Goal: Task Accomplishment & Management: Manage account settings

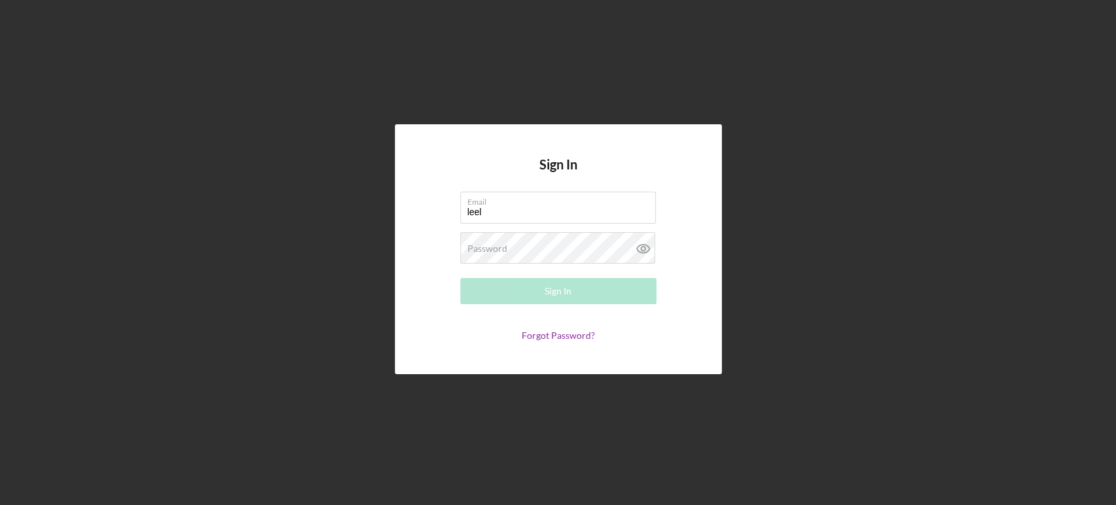
type input "[EMAIL_ADDRESS][DOMAIN_NAME]"
click at [543, 239] on div "Password Required" at bounding box center [558, 248] width 196 height 33
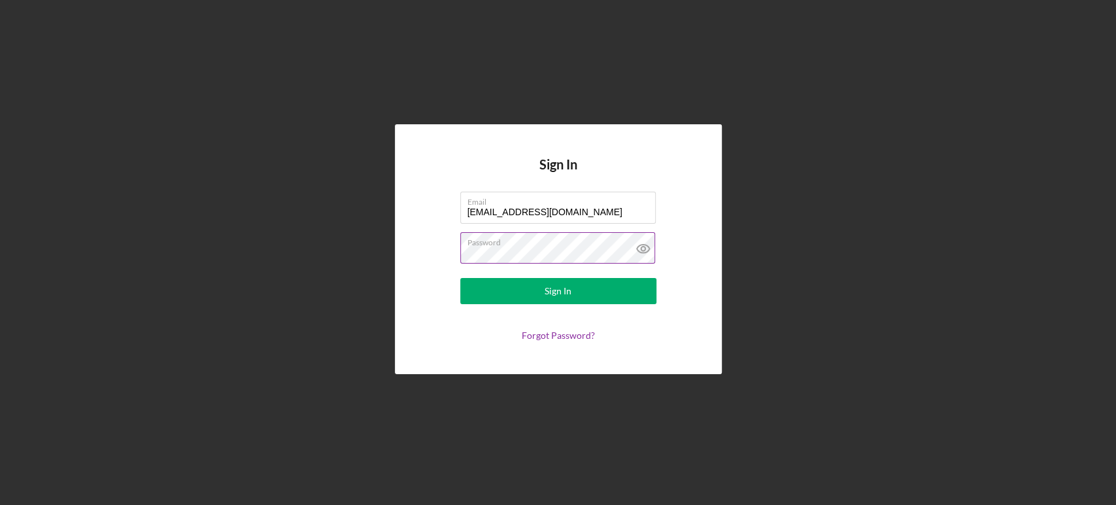
click at [460, 278] on button "Sign In" at bounding box center [558, 291] width 196 height 26
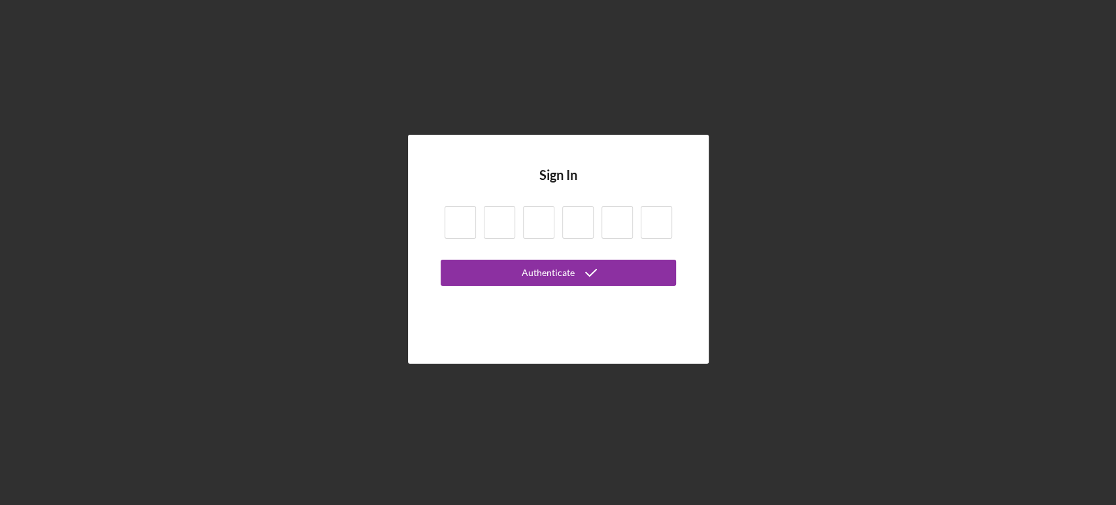
click at [465, 224] on input at bounding box center [460, 222] width 31 height 33
type input "3"
type input "6"
type input "8"
type input "0"
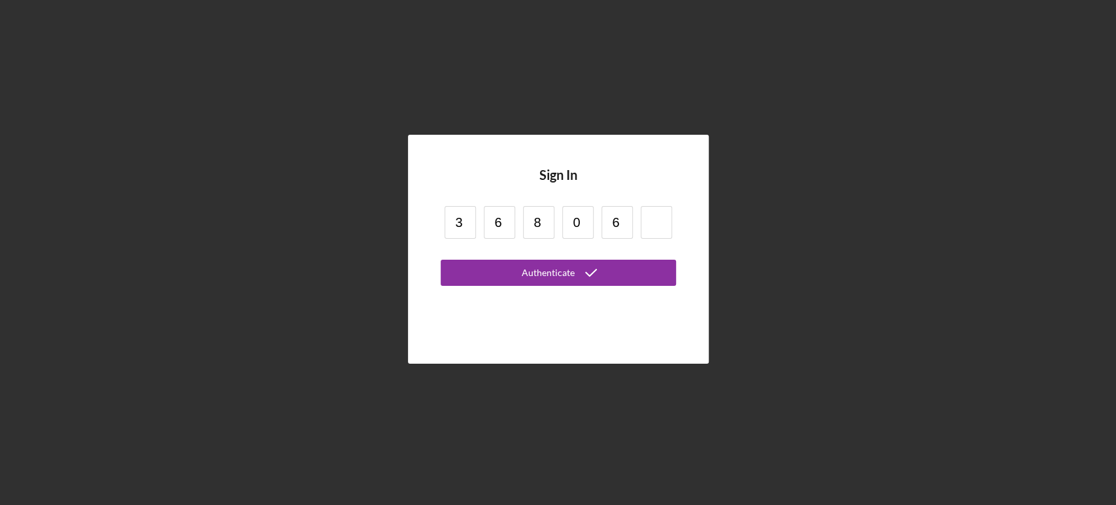
type input "6"
type input "3"
click at [441, 260] on button "Authenticate" at bounding box center [558, 273] width 235 height 26
